Goal: Task Accomplishment & Management: Use online tool/utility

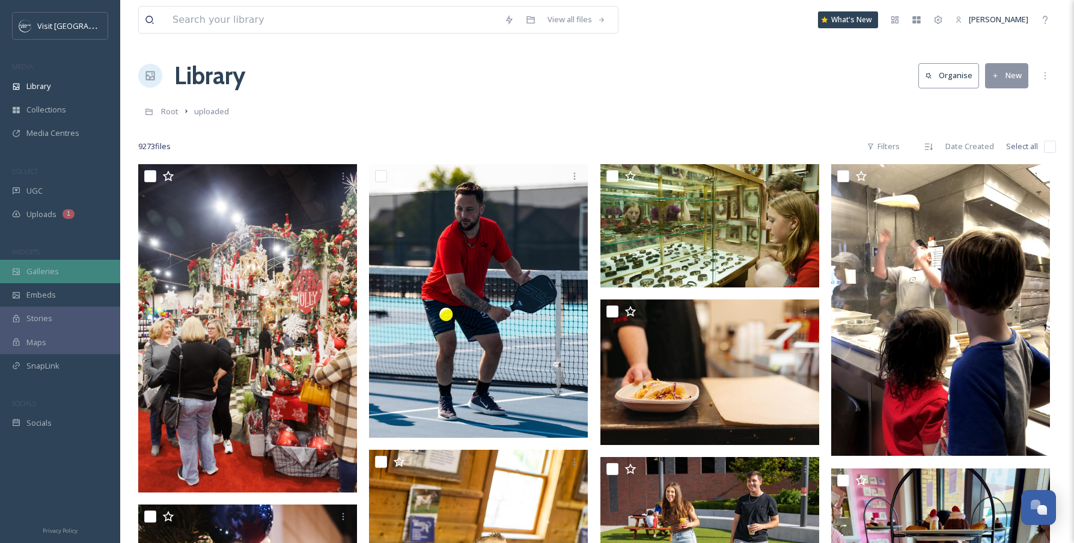
click at [49, 272] on span "Galleries" at bounding box center [42, 271] width 32 height 11
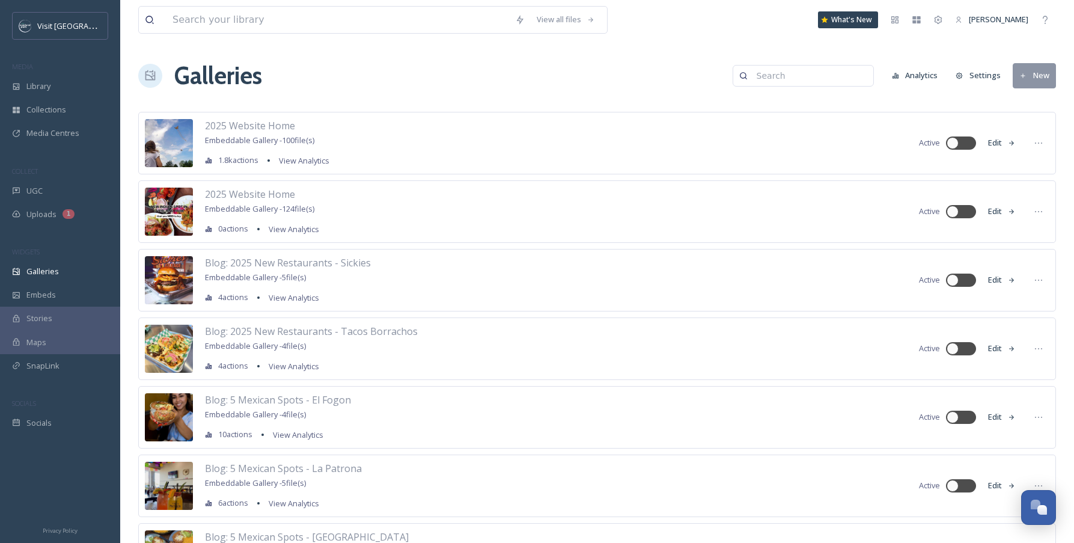
click at [790, 81] on input at bounding box center [808, 76] width 117 height 24
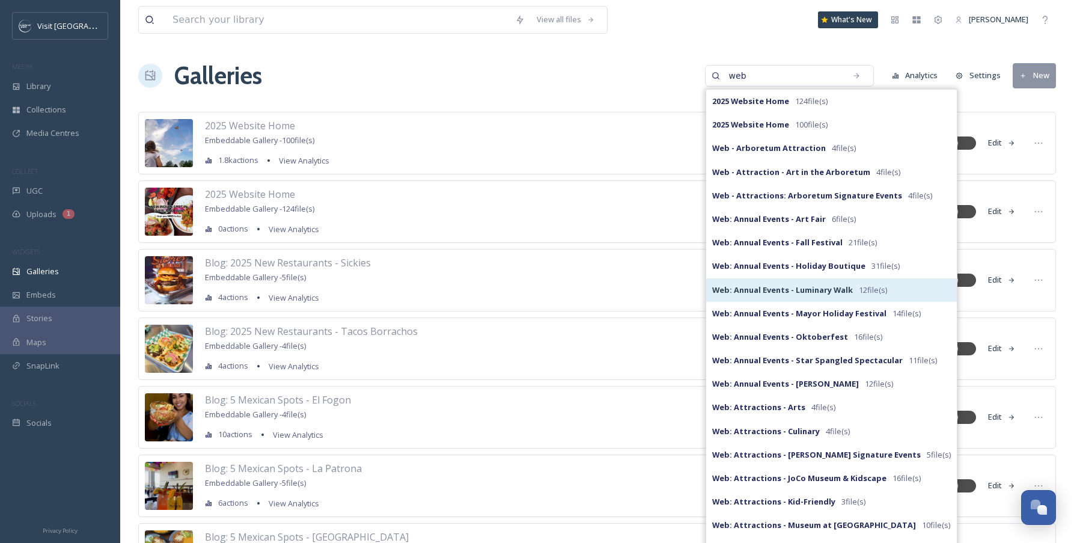
type input "web"
click at [805, 284] on strong "Web: Annual Events - Luminary Walk" at bounding box center [782, 289] width 141 height 11
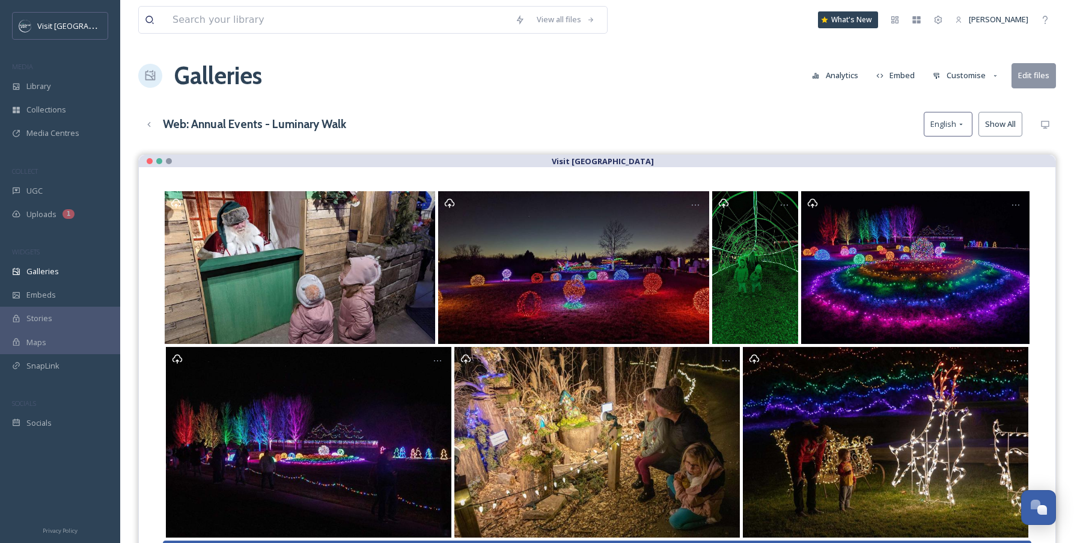
click at [954, 74] on button "Customise" at bounding box center [966, 75] width 79 height 23
click at [955, 102] on span "Layout" at bounding box center [944, 102] width 23 height 11
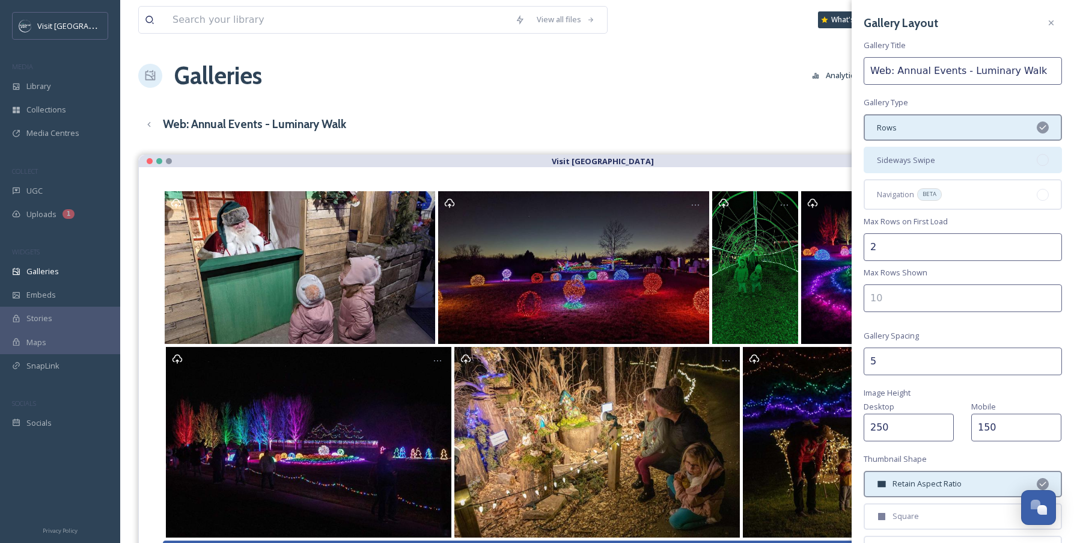
click at [972, 149] on div "Sideways Swipe" at bounding box center [962, 160] width 198 height 26
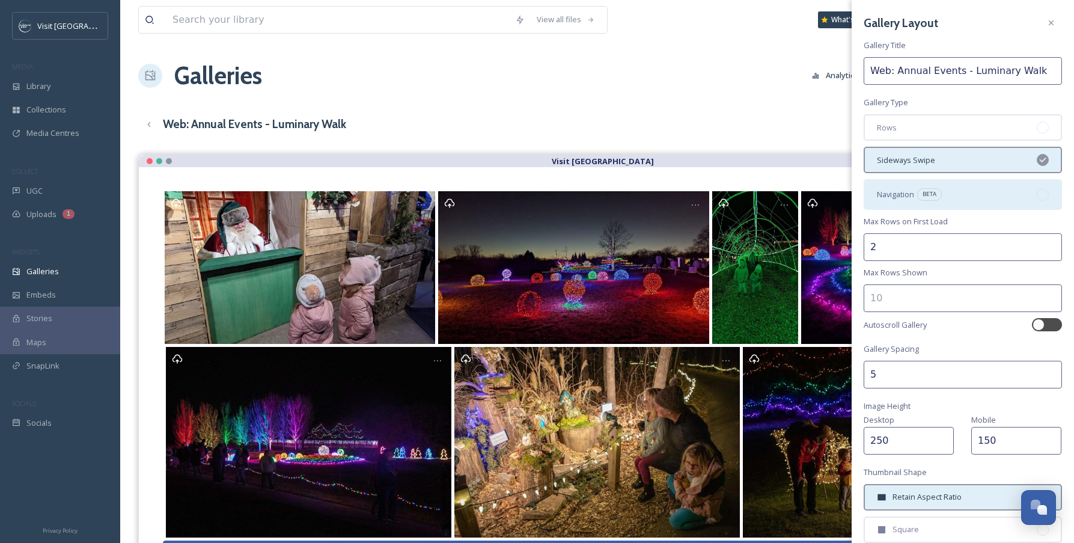
click at [988, 201] on div "Navigation BETA" at bounding box center [962, 194] width 198 height 30
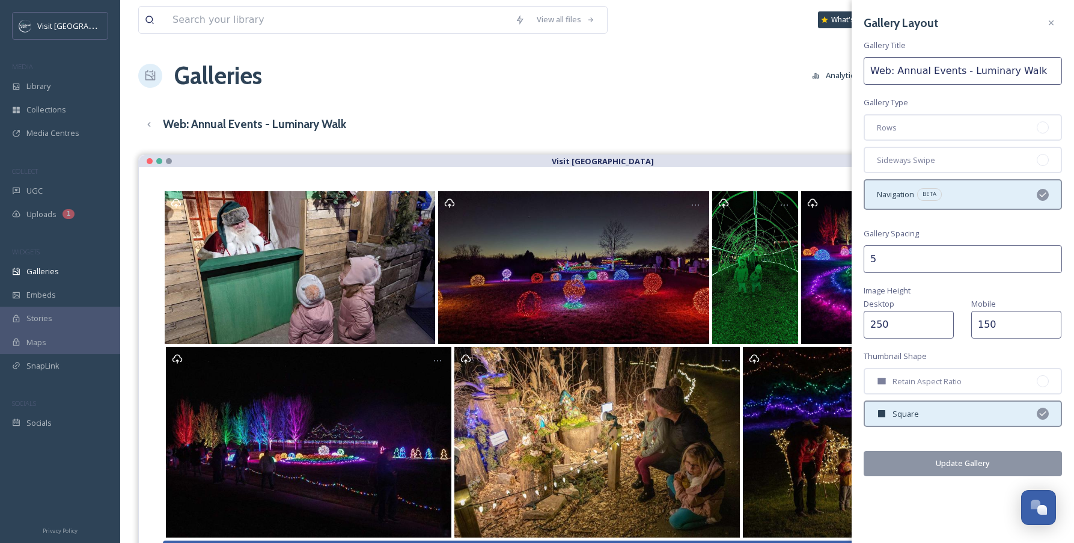
click at [954, 464] on button "Update Gallery" at bounding box center [962, 463] width 198 height 25
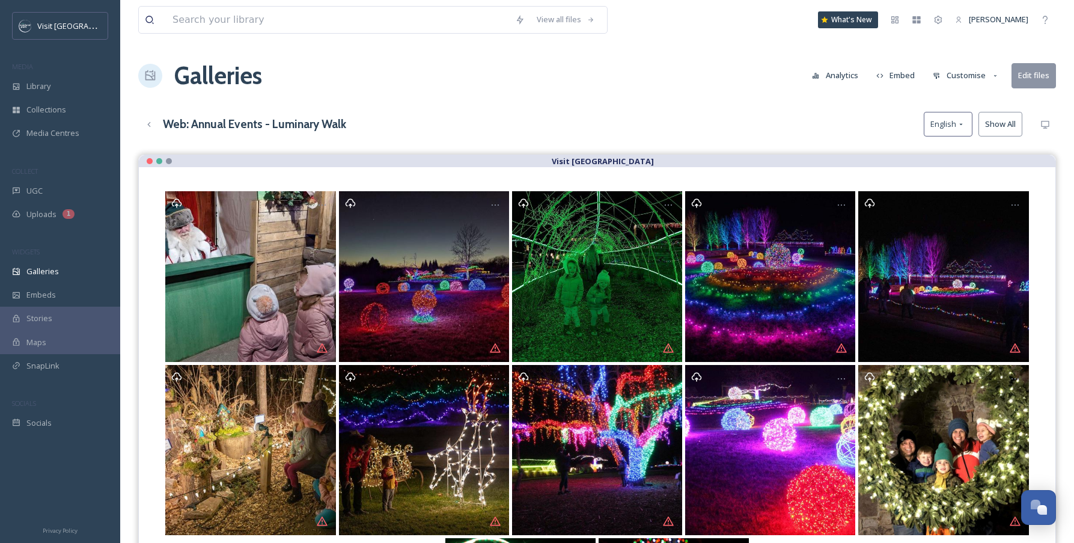
click at [948, 76] on button "Customise" at bounding box center [966, 75] width 79 height 23
click at [952, 108] on span "Layout" at bounding box center [944, 102] width 23 height 11
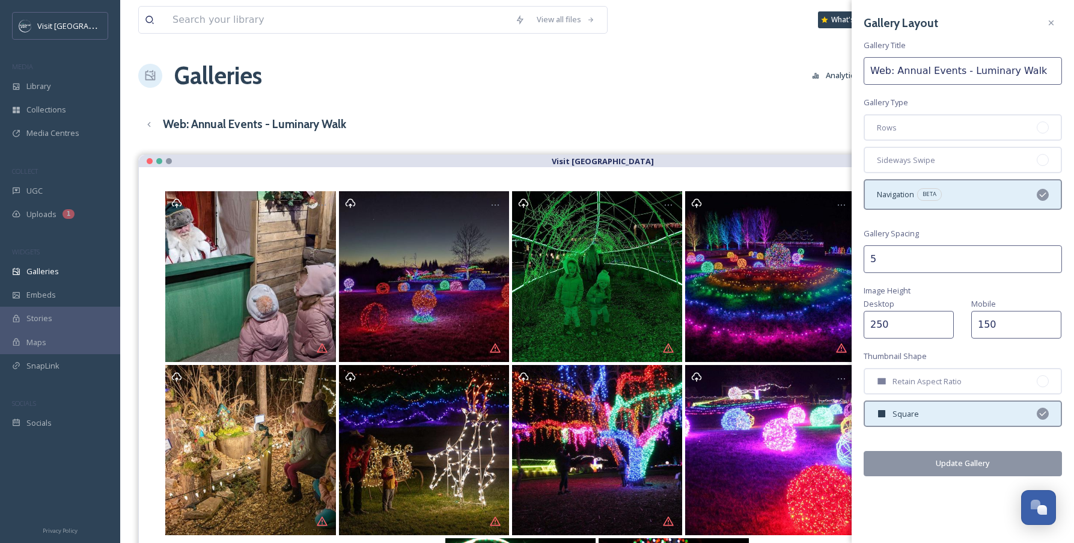
click at [946, 144] on div "Gallery Layout Gallery Title Web: Annual Events - Luminary Walk Gallery Type Ro…" at bounding box center [962, 244] width 222 height 488
click at [945, 153] on div "Sideways Swipe" at bounding box center [962, 160] width 198 height 26
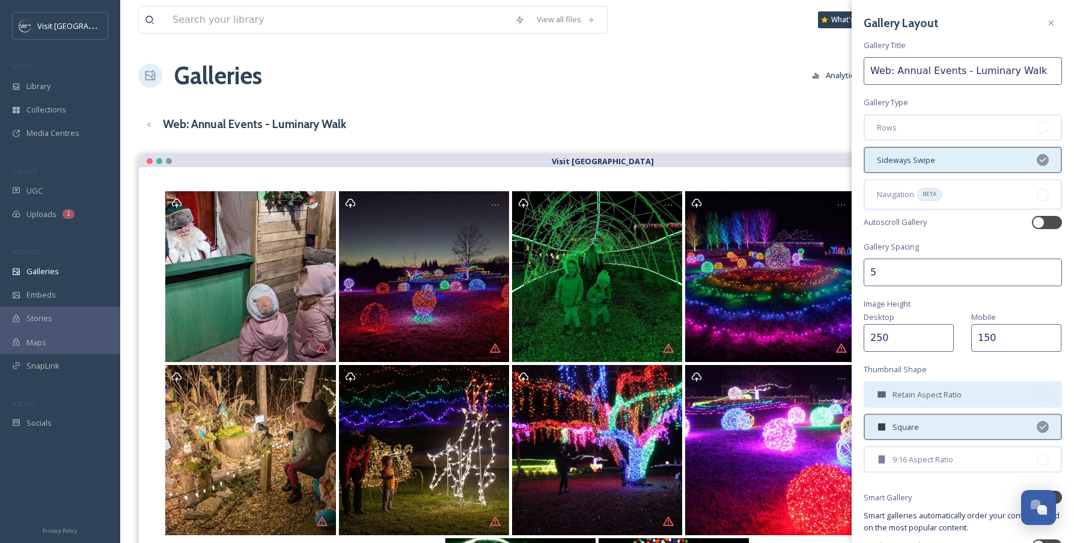
click at [1036, 397] on div at bounding box center [1042, 394] width 12 height 12
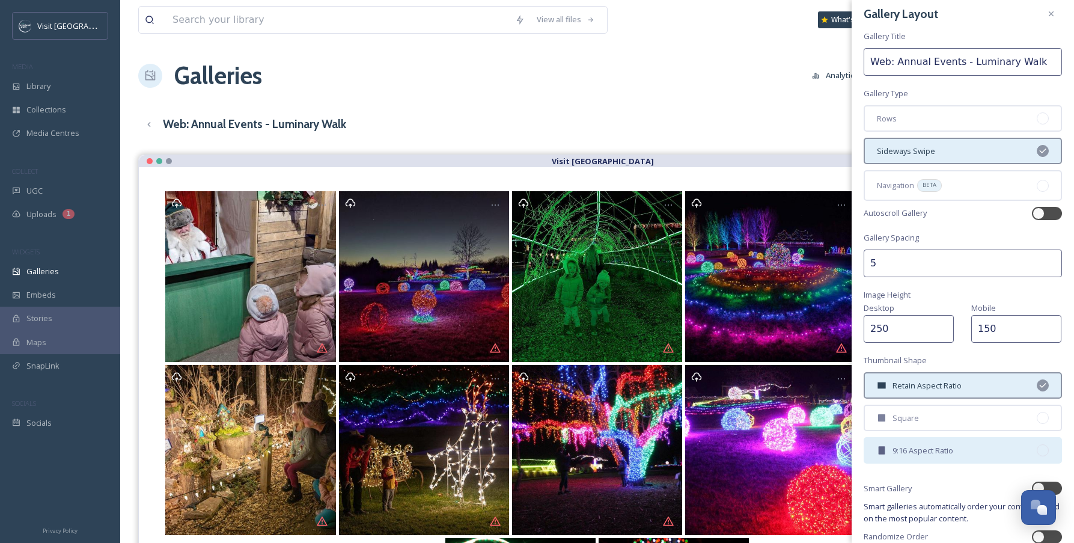
scroll to position [64, 0]
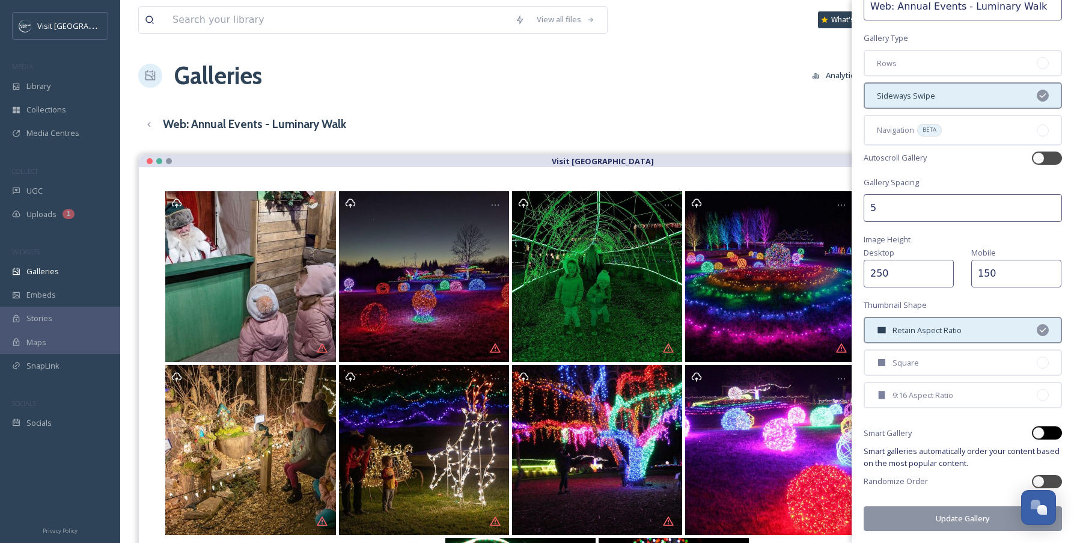
click at [1050, 433] on div at bounding box center [1053, 433] width 6 height 6
checkbox input "true"
click at [1050, 480] on div at bounding box center [1053, 481] width 6 height 6
checkbox input "true"
click at [1043, 436] on div at bounding box center [1047, 432] width 30 height 13
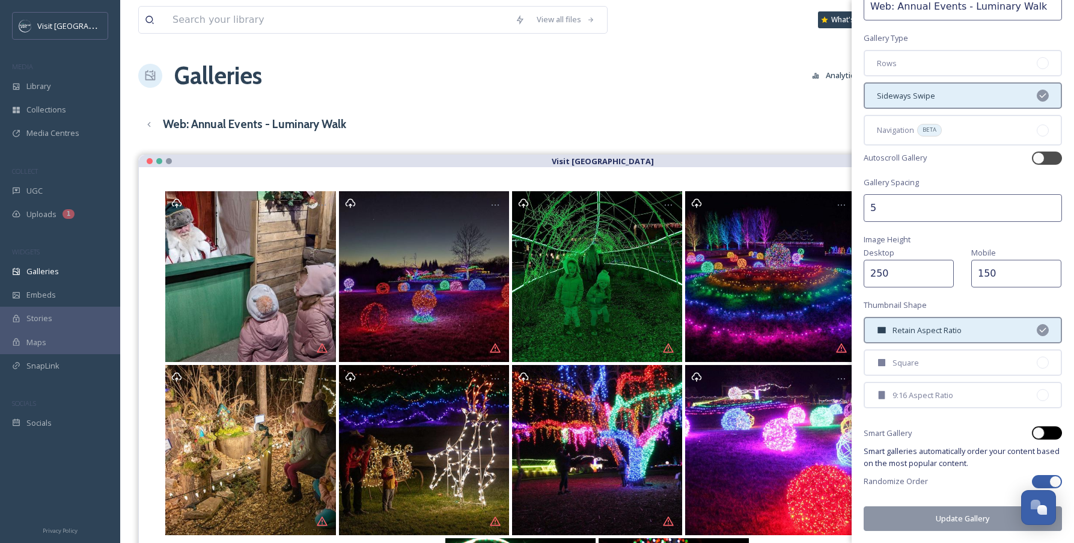
checkbox input "true"
checkbox input "false"
click at [960, 523] on button "Update Gallery" at bounding box center [962, 518] width 198 height 25
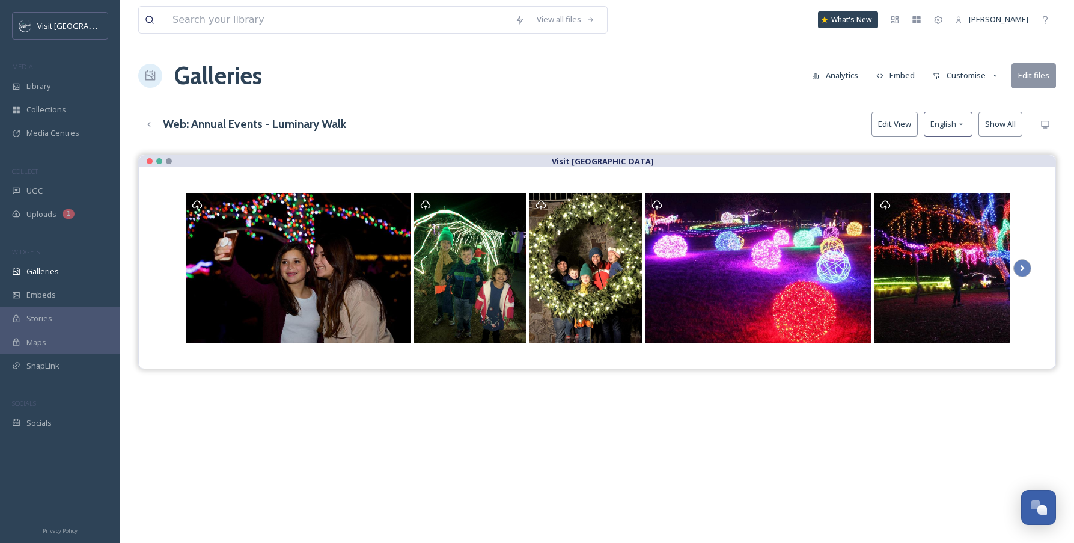
click at [960, 84] on button "Customise" at bounding box center [966, 75] width 79 height 23
click at [958, 129] on span "Thumbnails" at bounding box center [954, 126] width 42 height 11
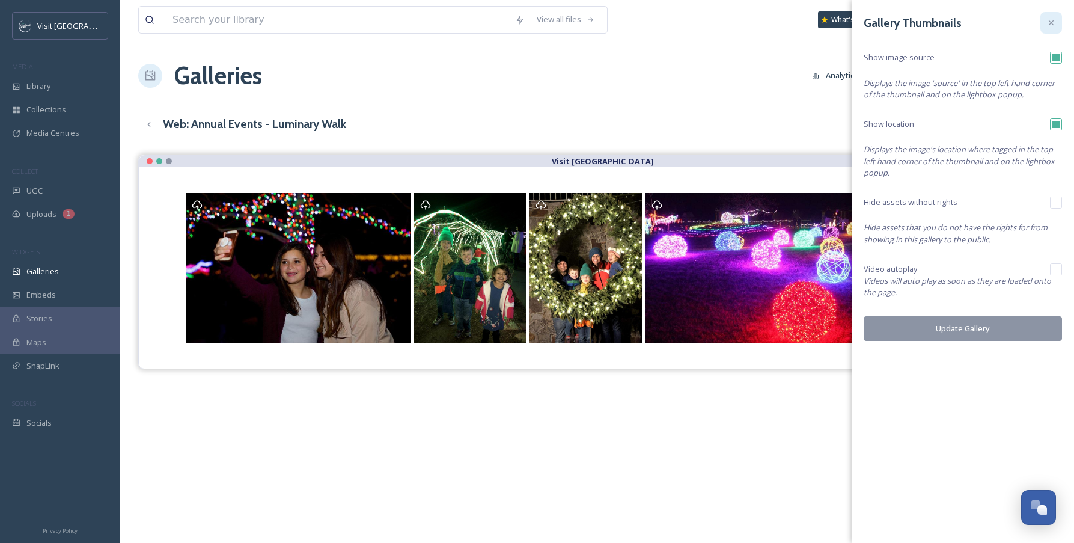
click at [1051, 17] on div at bounding box center [1051, 23] width 22 height 22
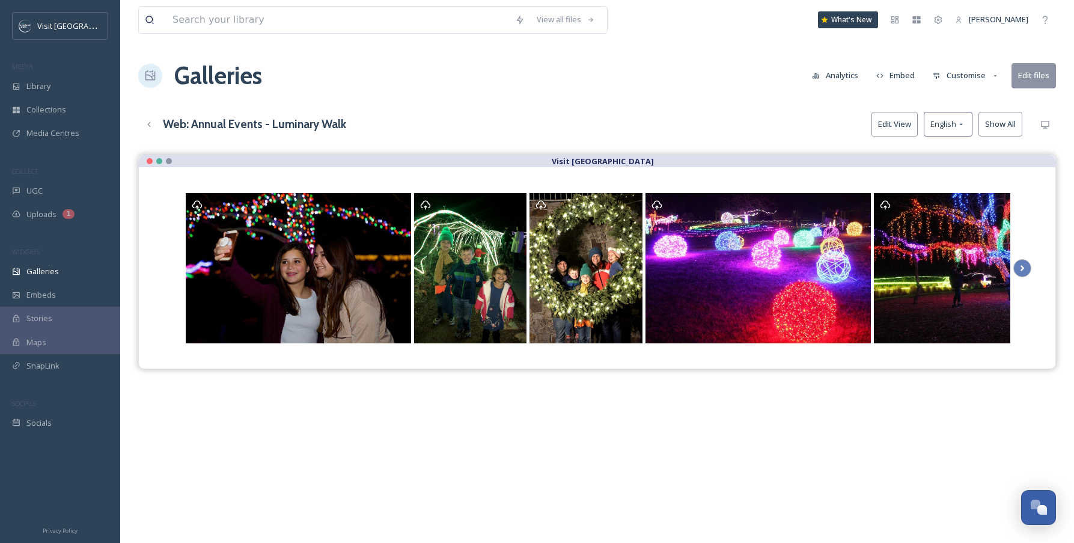
click at [970, 79] on button "Customise" at bounding box center [966, 75] width 79 height 23
click at [955, 205] on div "Template" at bounding box center [969, 196] width 84 height 23
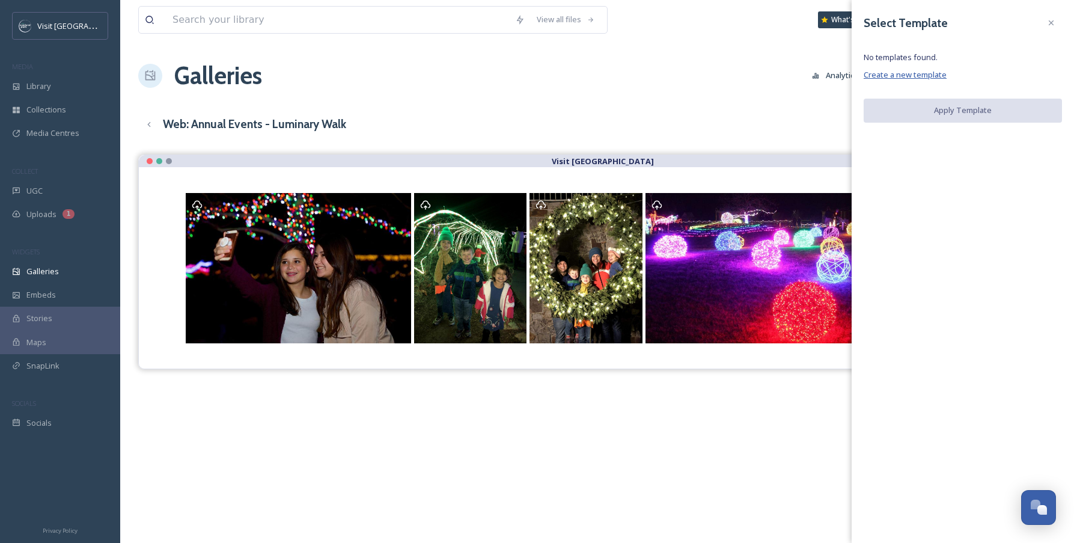
click at [935, 73] on span "Create a new template" at bounding box center [904, 74] width 83 height 11
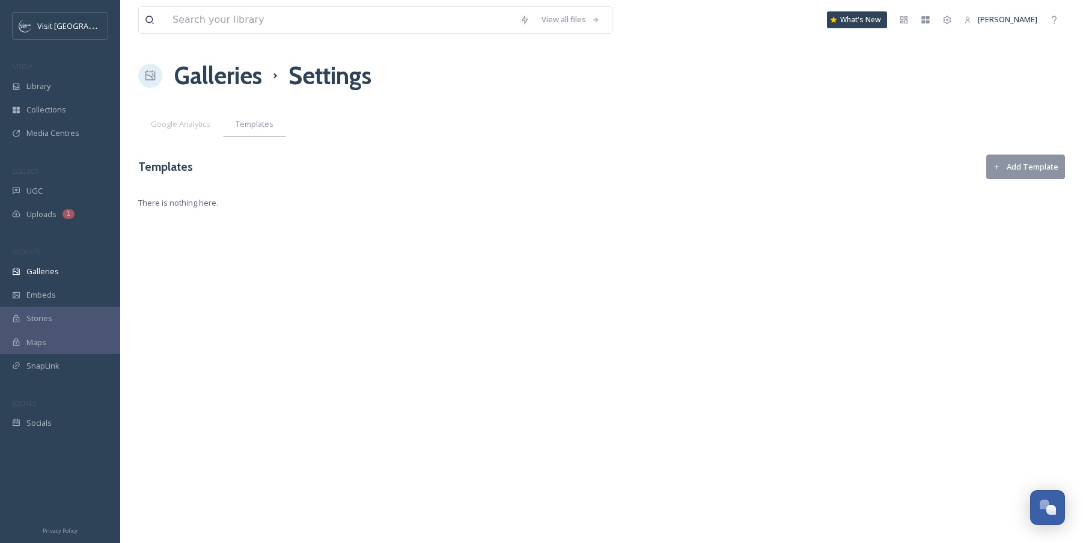
click at [1014, 182] on div "View all files What's New [PERSON_NAME] Galleries Settings Google Analytics Tem…" at bounding box center [601, 271] width 963 height 543
click at [1014, 168] on button "Add Template" at bounding box center [1025, 166] width 79 height 25
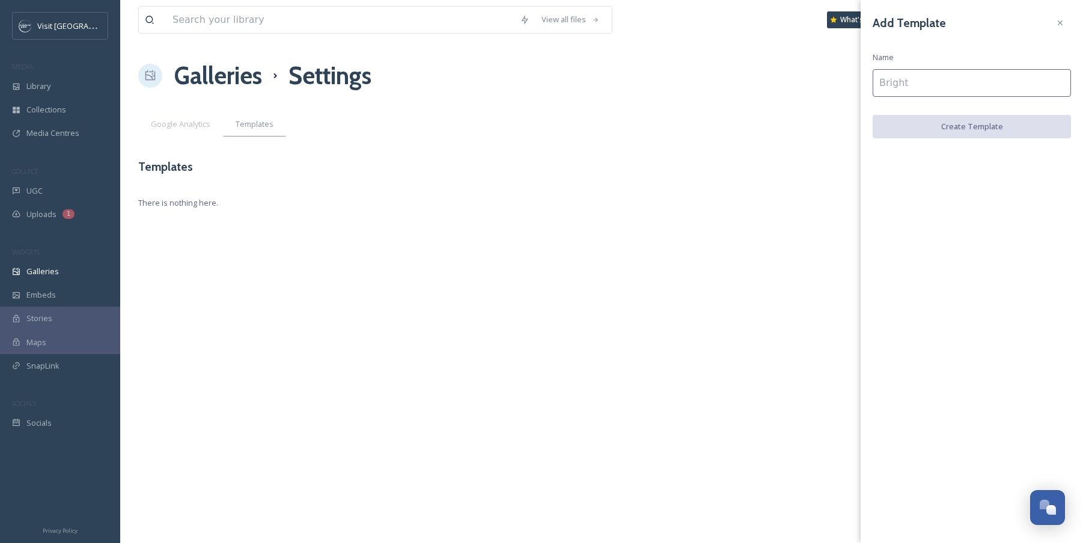
click at [973, 90] on input at bounding box center [971, 83] width 198 height 28
type input "Events"
click at [984, 132] on button "Create Template" at bounding box center [971, 127] width 198 height 25
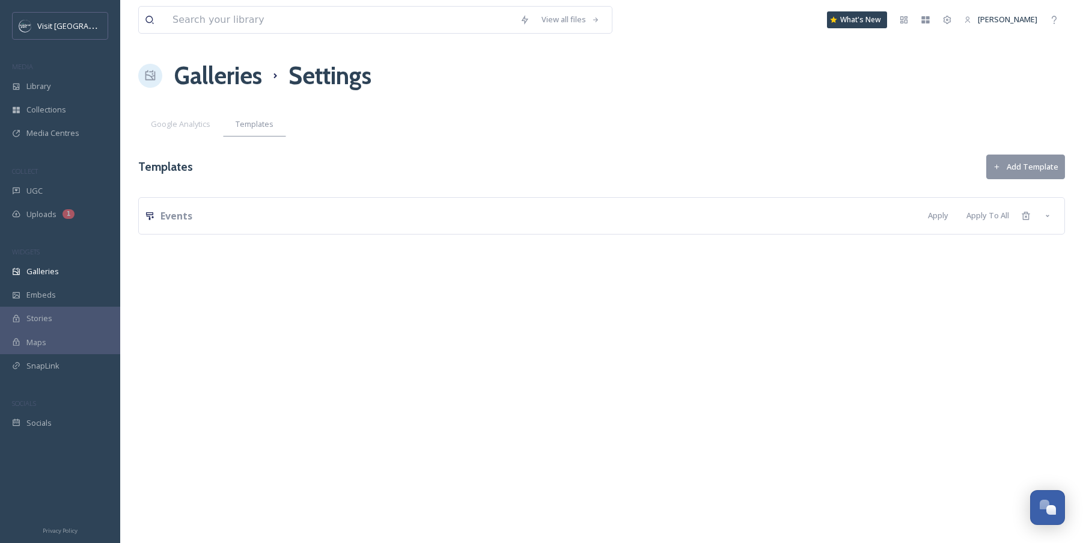
click at [803, 224] on div "Events Apply Apply To All" at bounding box center [601, 215] width 913 height 23
click at [176, 215] on strong "Events" at bounding box center [176, 215] width 32 height 13
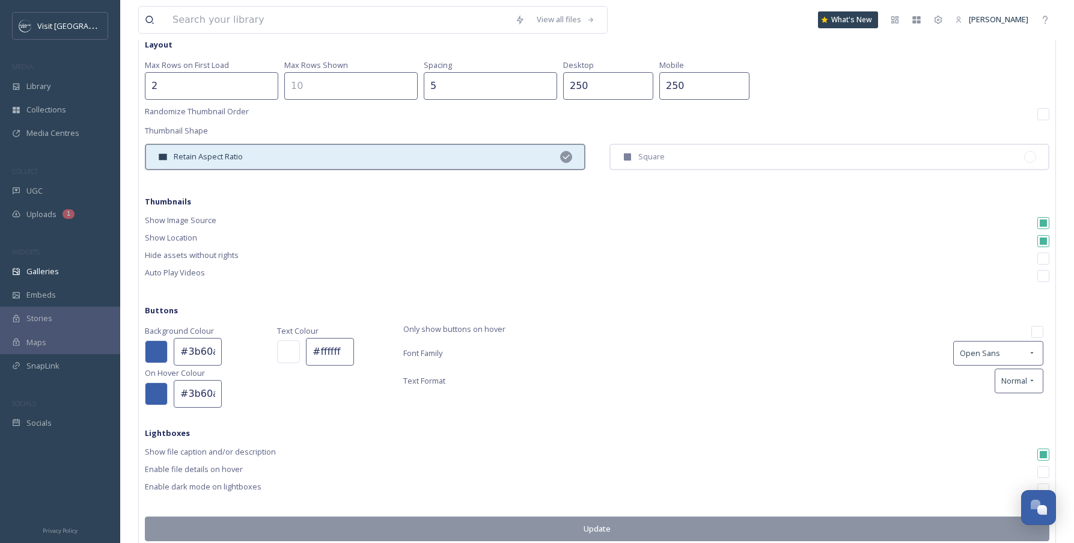
scroll to position [237, 0]
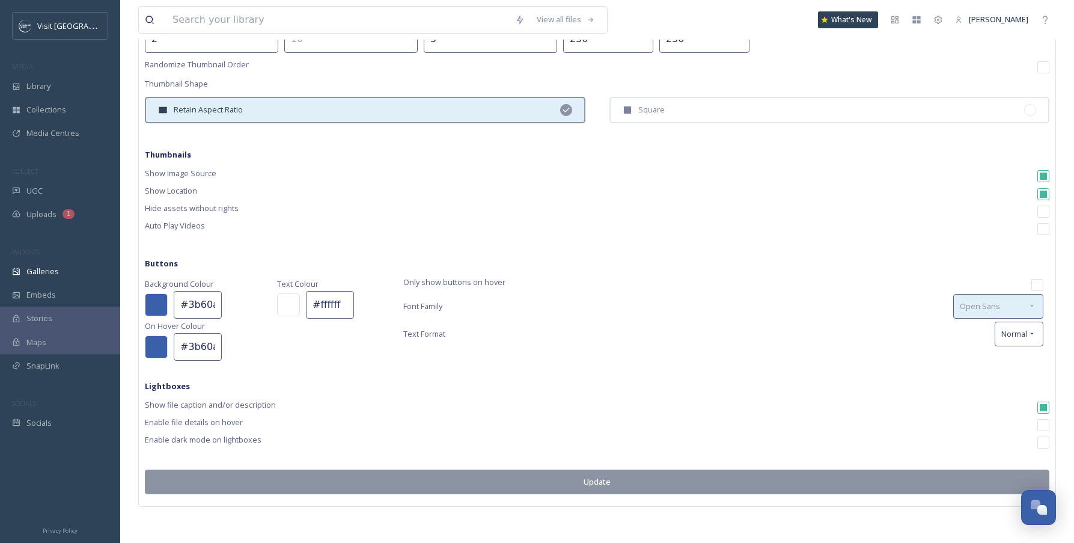
click at [1000, 302] on div "Open Sans" at bounding box center [998, 306] width 90 height 25
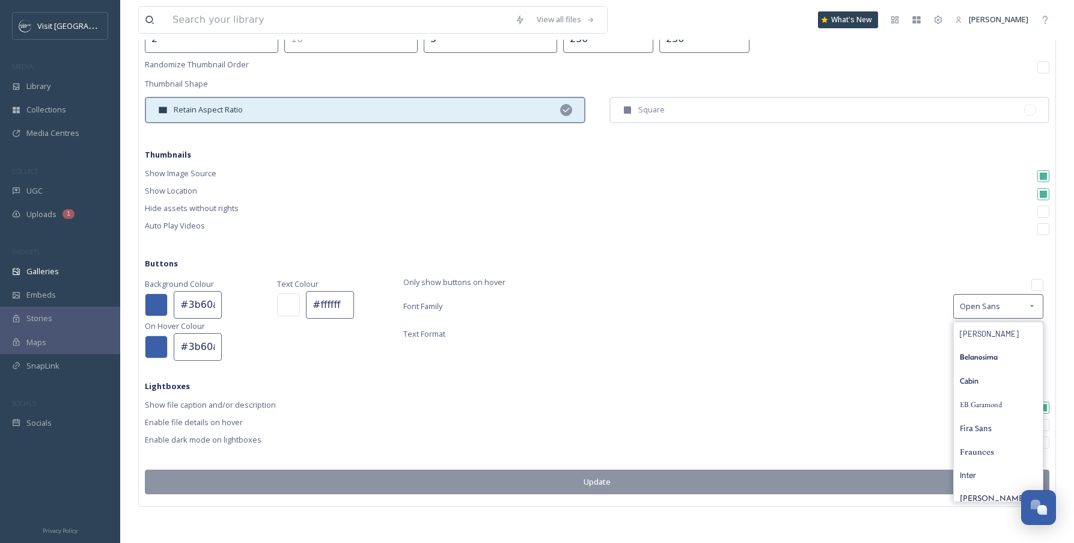
click at [911, 300] on div "Font Family Open Sans [PERSON_NAME] Belanosima Cabin EB Garamond Fira Sans Frau…" at bounding box center [723, 306] width 640 height 25
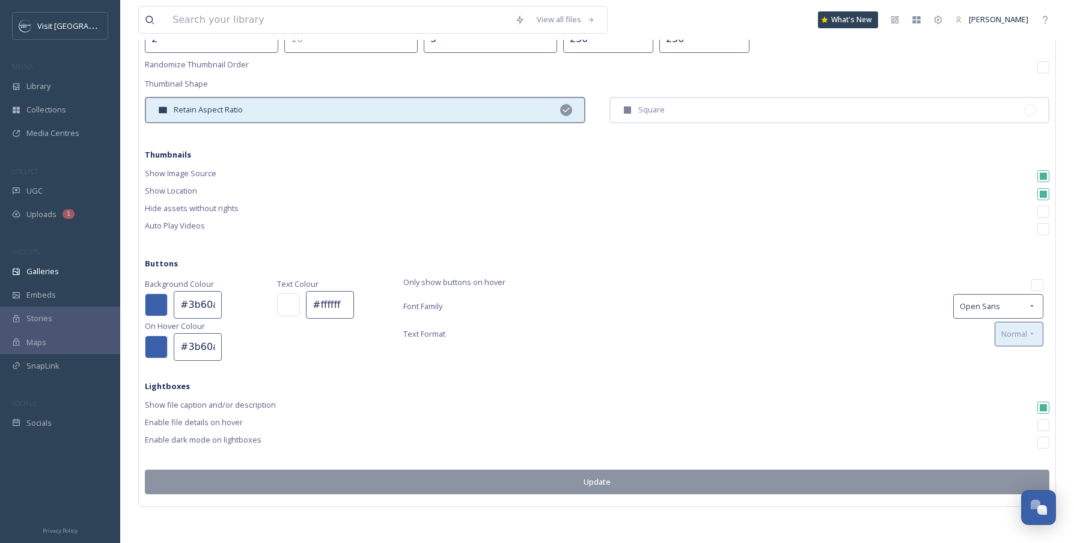
click at [1001, 332] on span "Normal" at bounding box center [1014, 333] width 26 height 11
click at [873, 313] on div "Font Family Open Sans" at bounding box center [723, 306] width 640 height 25
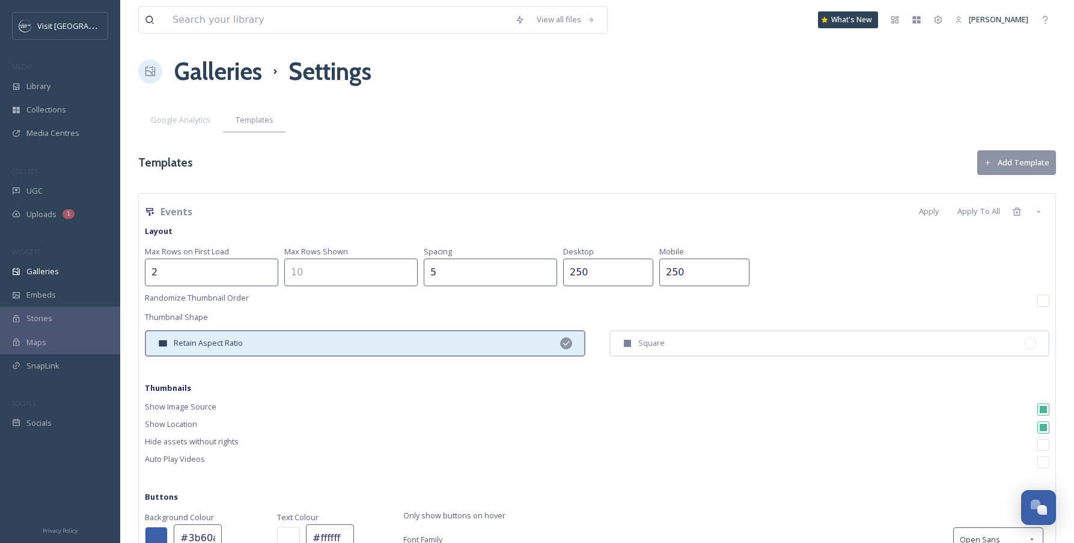
scroll to position [0, 0]
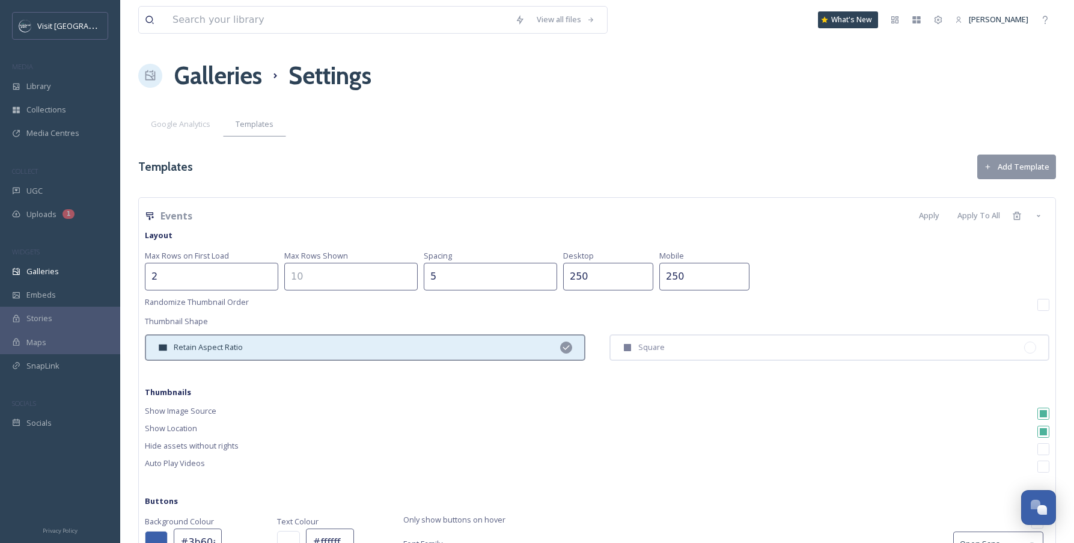
click at [517, 279] on div "Max Rows on First Load 2 Max Rows Shown Spacing 5 Desktop 250 Mobile 250" at bounding box center [597, 269] width 904 height 42
drag, startPoint x: 478, startPoint y: 281, endPoint x: 467, endPoint y: 281, distance: 10.8
click at [475, 281] on input "5" at bounding box center [490, 277] width 133 height 28
click at [424, 281] on input "5" at bounding box center [490, 277] width 133 height 28
type input "0"
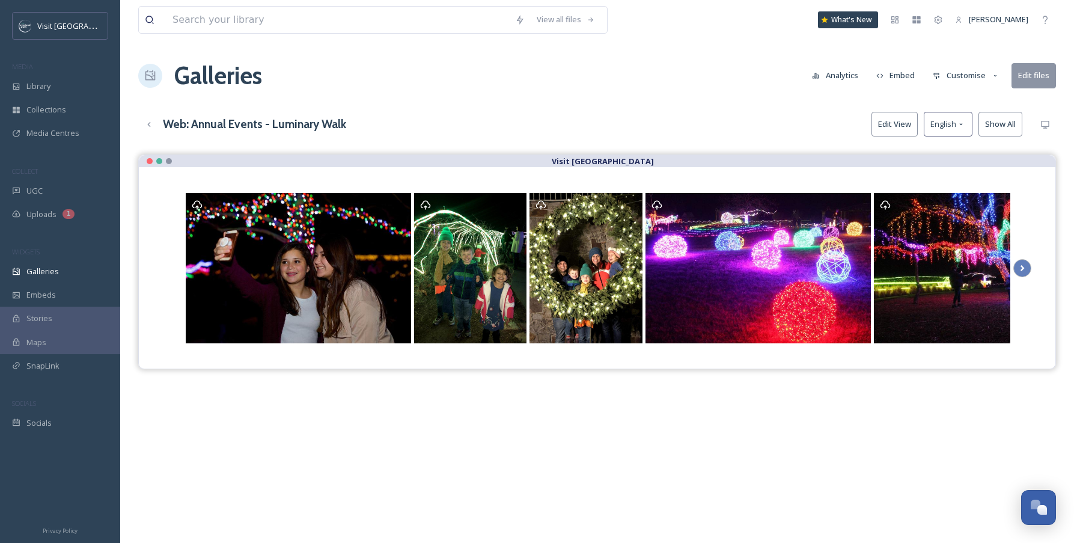
click at [973, 75] on button "Customise" at bounding box center [966, 75] width 79 height 23
click at [964, 108] on div "Layout" at bounding box center [969, 102] width 84 height 23
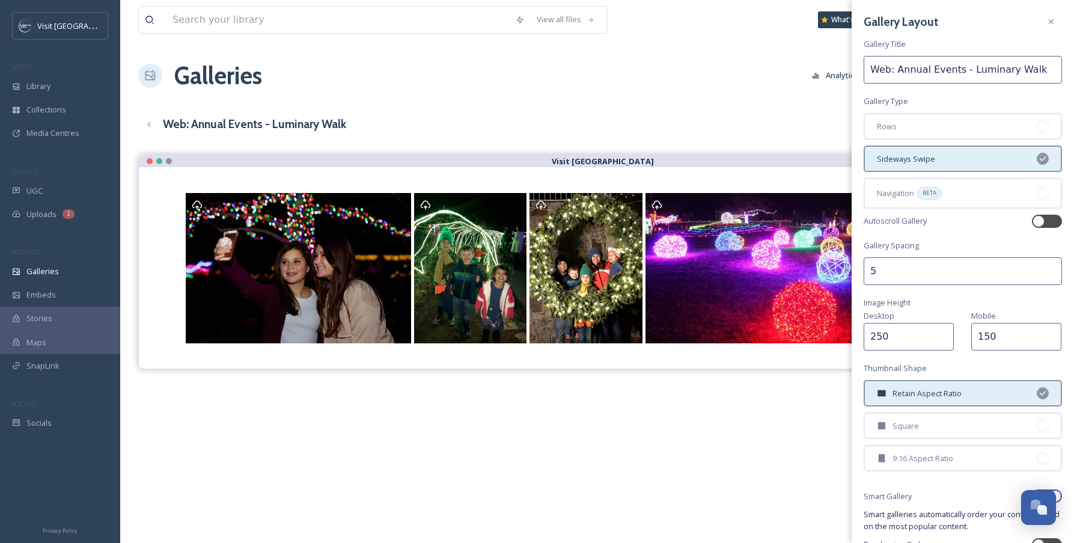
scroll to position [2, 0]
drag, startPoint x: 892, startPoint y: 266, endPoint x: 844, endPoint y: 262, distance: 48.8
click at [844, 262] on div "View all files What's New [PERSON_NAME] Galleries Analytics Embed Customise Edi…" at bounding box center [597, 357] width 954 height 715
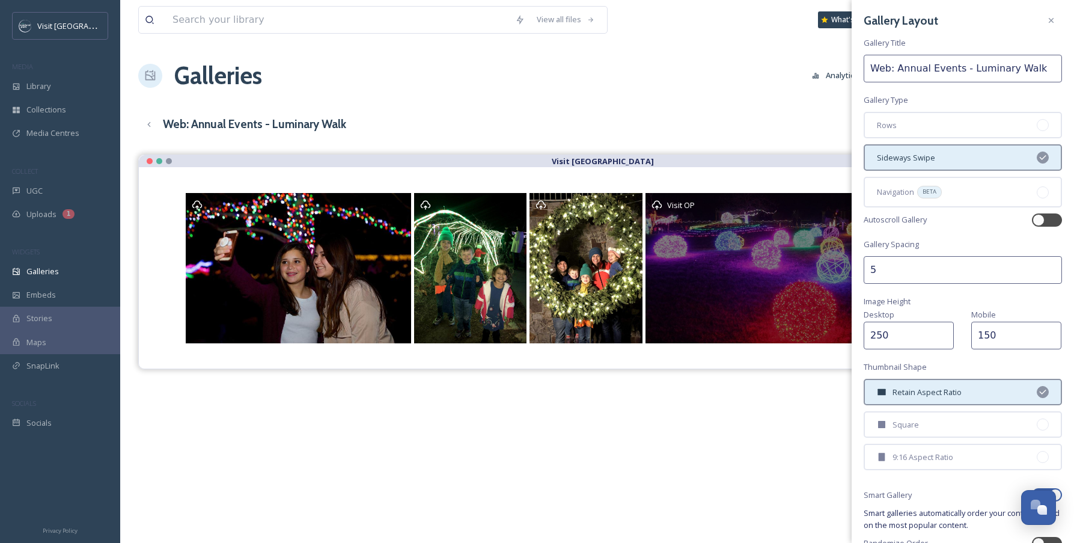
type input "3"
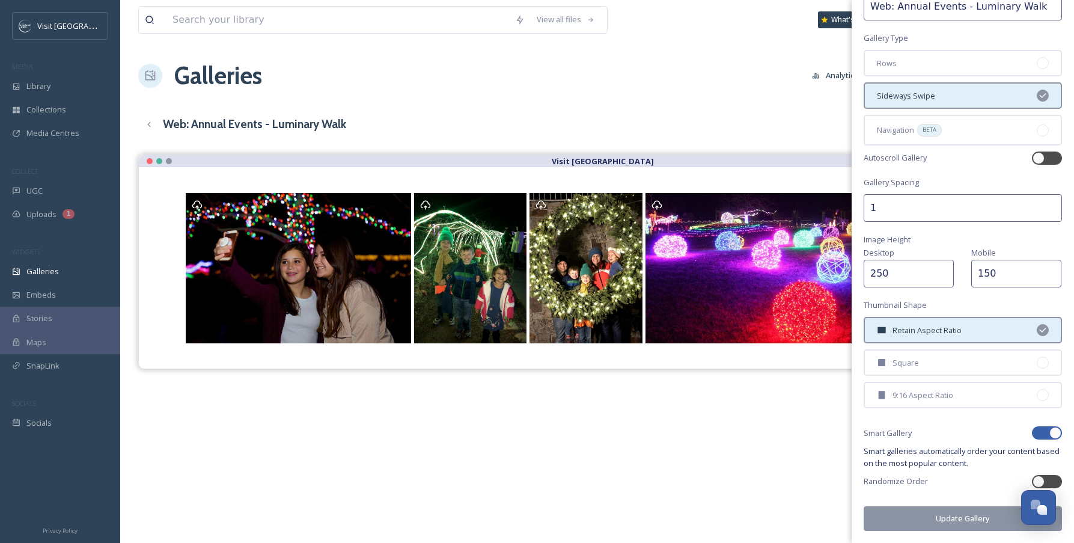
type input "1"
click at [967, 524] on button "Update Gallery" at bounding box center [962, 518] width 198 height 25
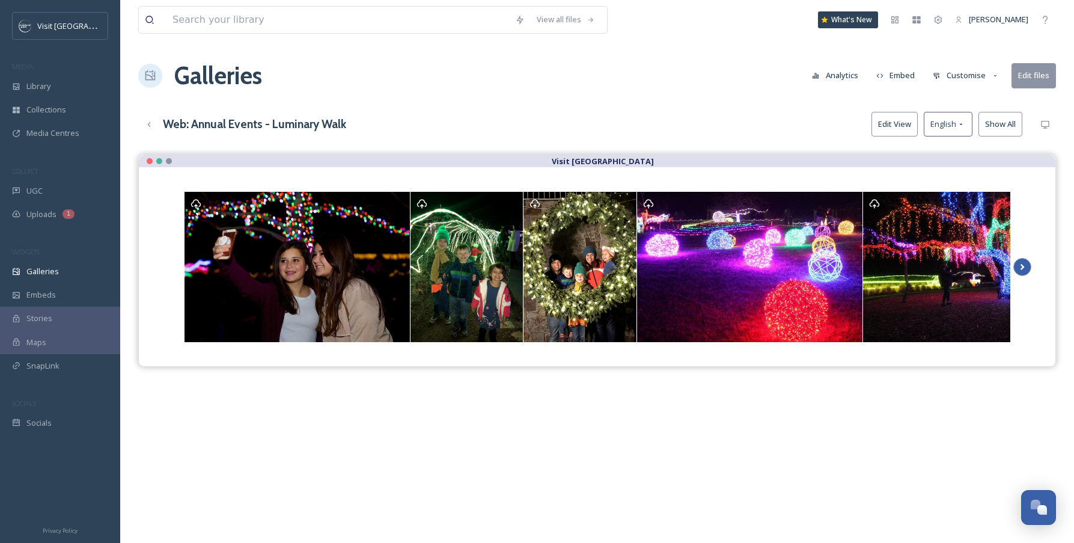
click at [1023, 267] on icon at bounding box center [1022, 267] width 17 height 18
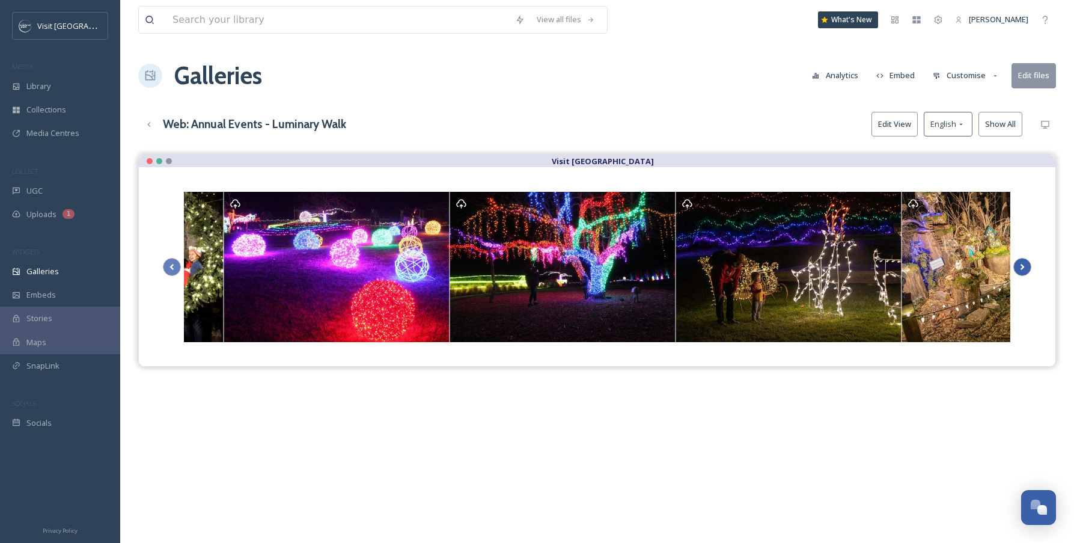
click at [1023, 267] on icon at bounding box center [1022, 267] width 17 height 18
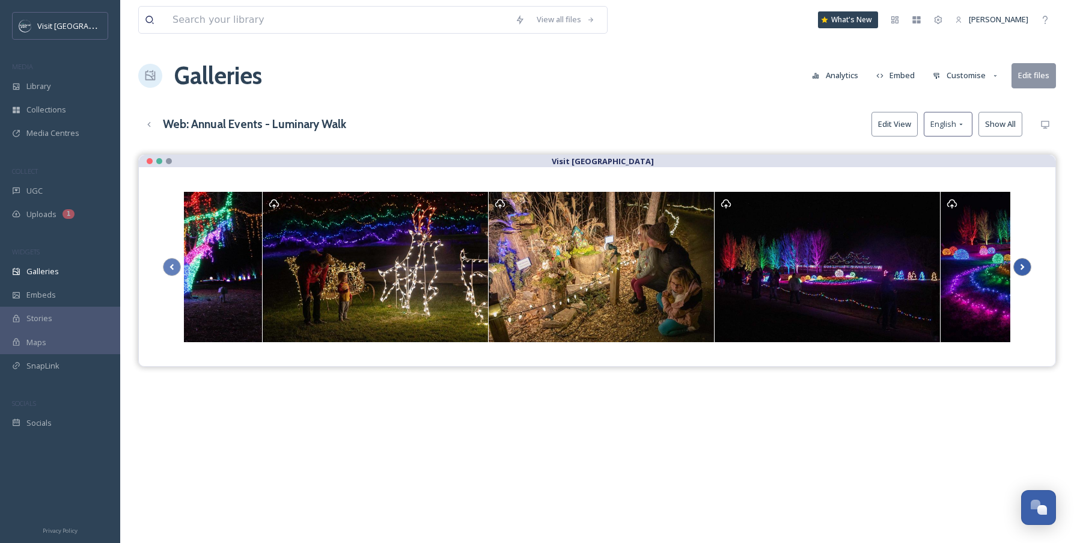
click at [1023, 267] on icon at bounding box center [1022, 267] width 17 height 18
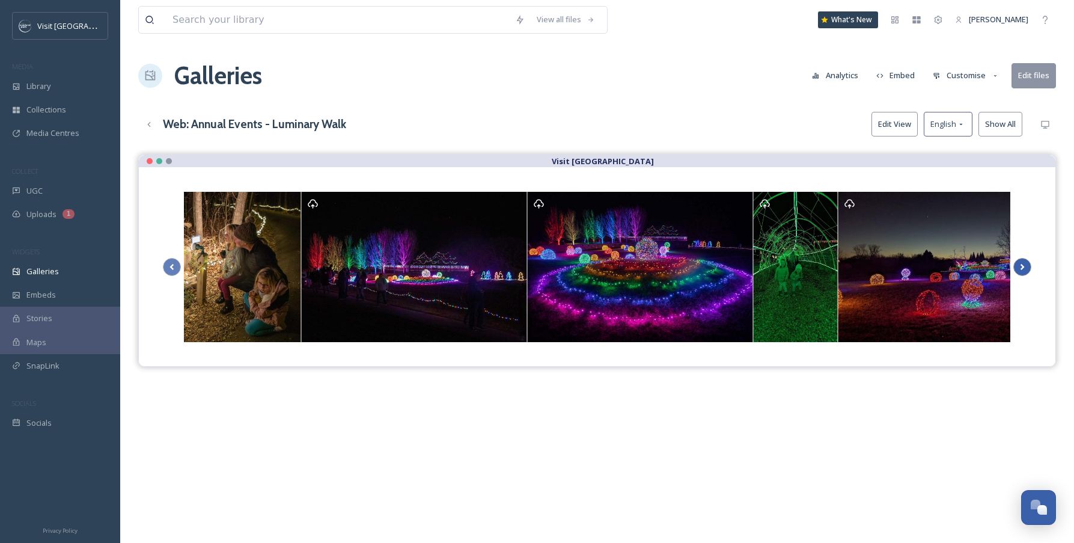
click at [1023, 267] on icon at bounding box center [1022, 267] width 17 height 18
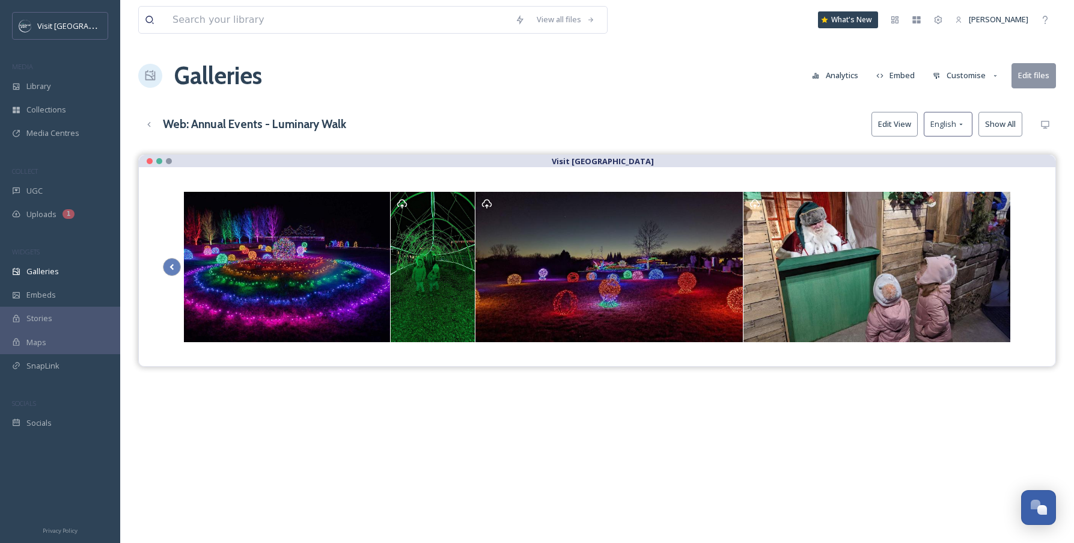
click at [677, 139] on div "View all files What's New [PERSON_NAME] Galleries Analytics Embed Customise Edi…" at bounding box center [597, 357] width 954 height 715
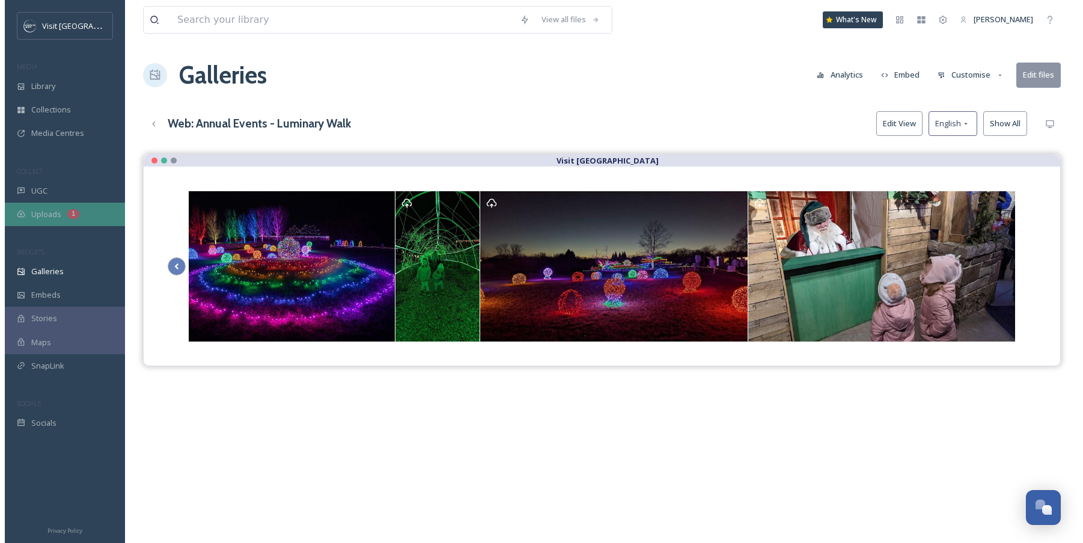
scroll to position [0, 0]
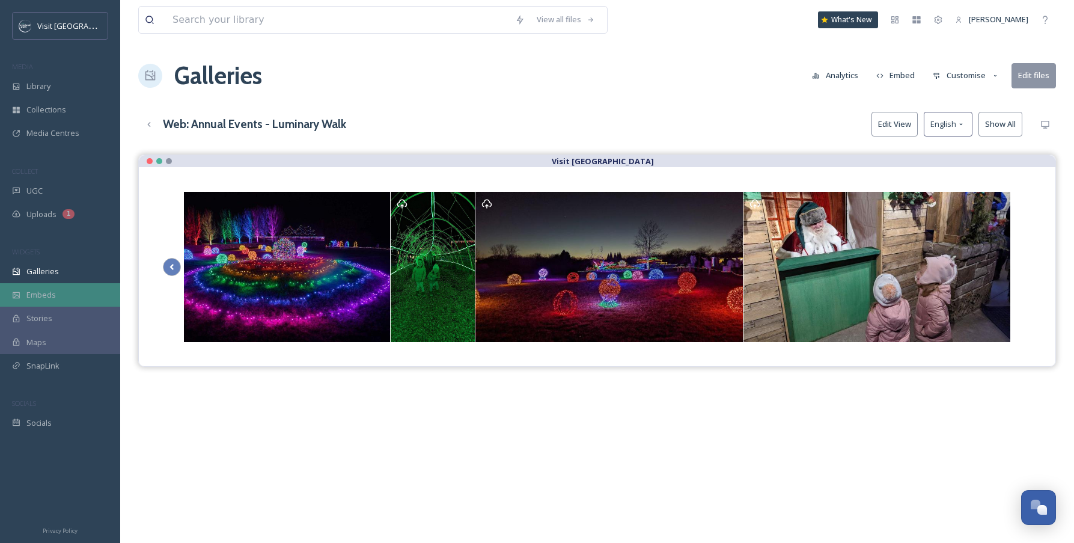
click at [48, 287] on div "Embeds" at bounding box center [60, 294] width 120 height 23
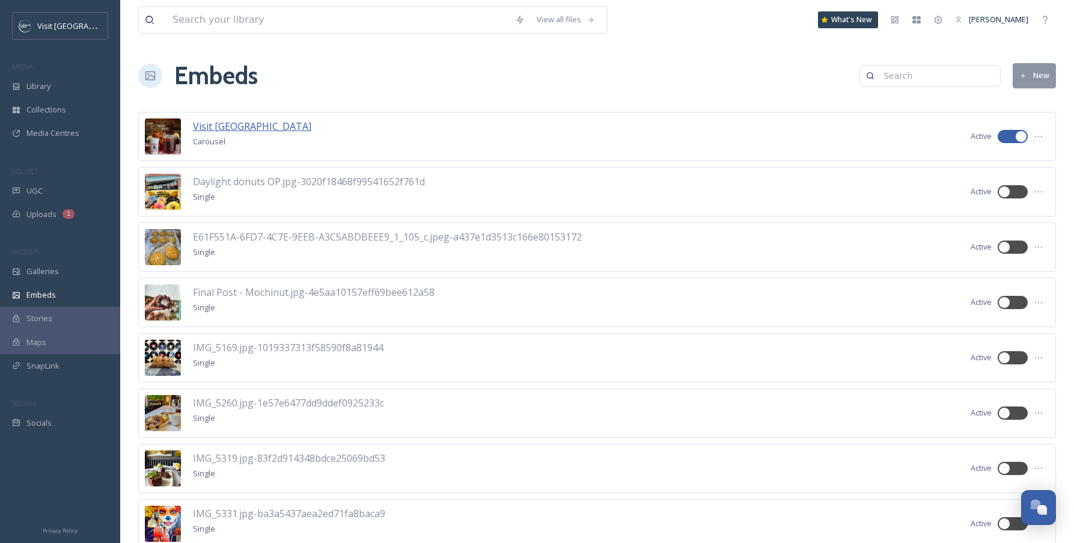
click at [243, 124] on span "Visit [GEOGRAPHIC_DATA]" at bounding box center [252, 126] width 118 height 13
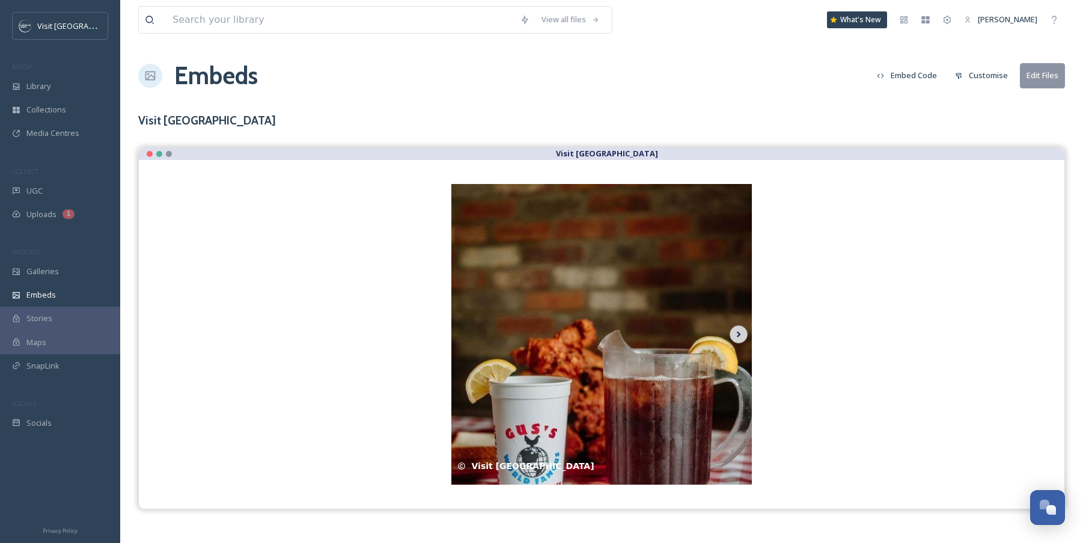
click at [737, 338] on icon at bounding box center [738, 334] width 17 height 18
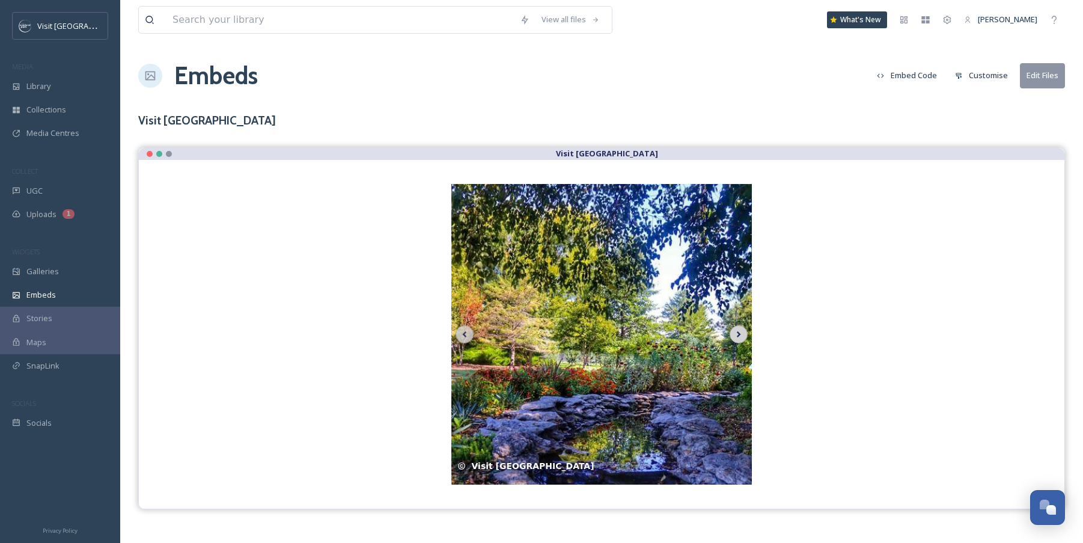
click at [737, 338] on icon at bounding box center [738, 334] width 17 height 18
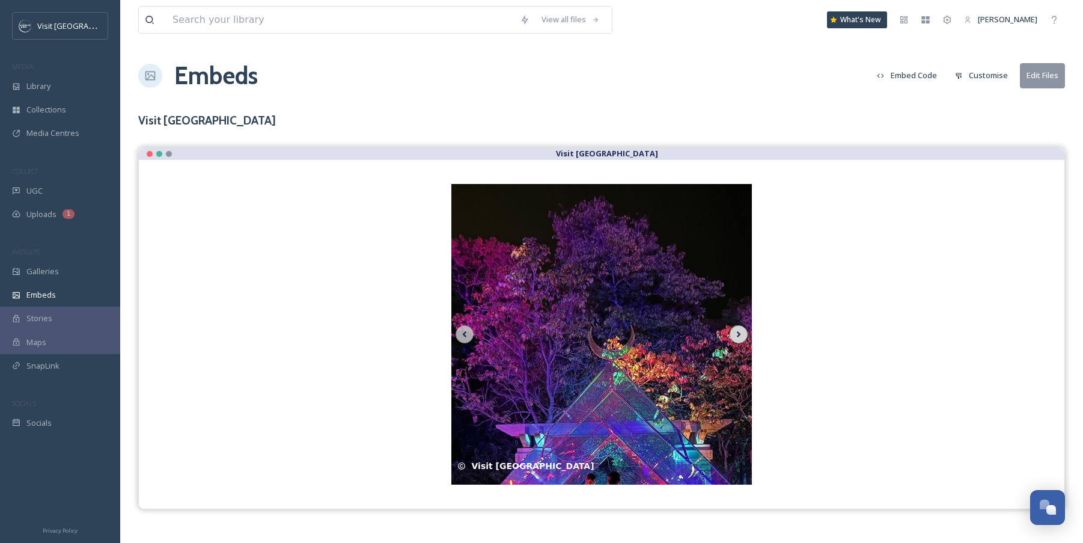
click at [737, 338] on icon at bounding box center [738, 334] width 17 height 18
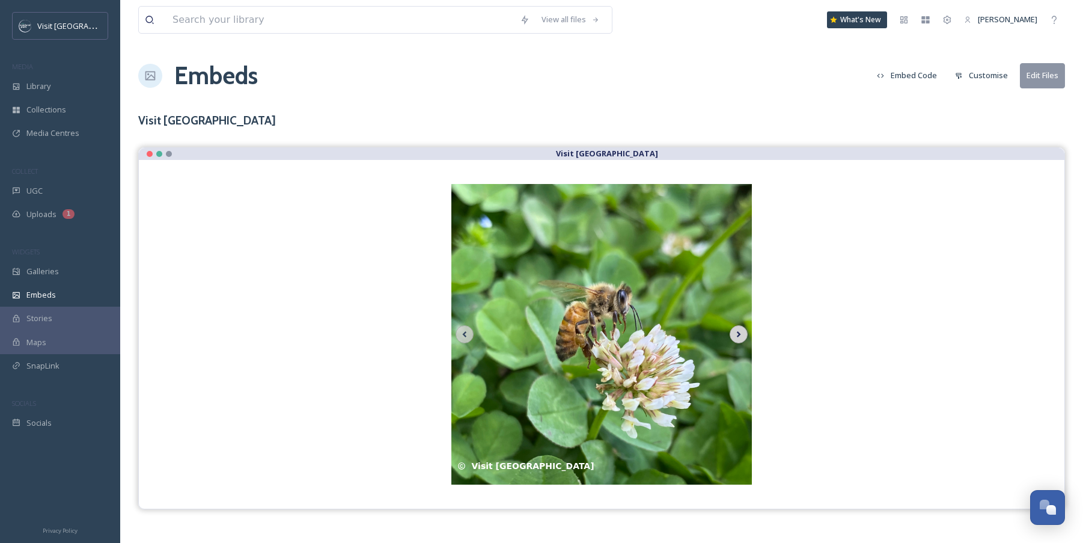
click at [737, 338] on icon at bounding box center [738, 334] width 17 height 18
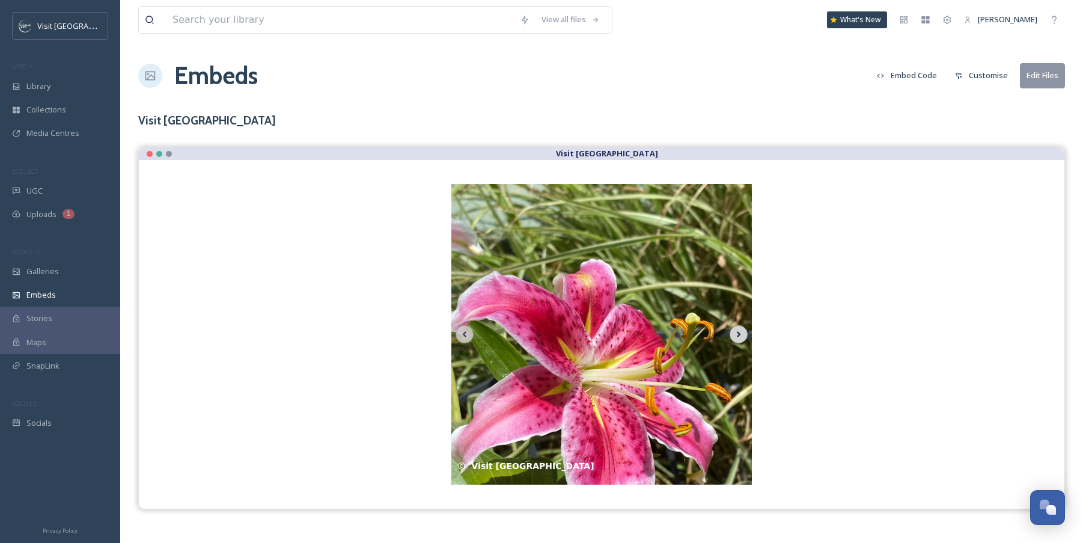
click at [737, 338] on icon at bounding box center [738, 334] width 17 height 18
